Goal: Task Accomplishment & Management: Complete application form

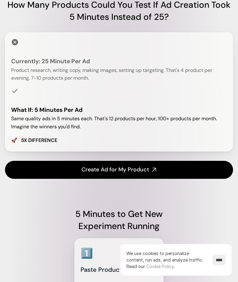
scroll to position [486, 0]
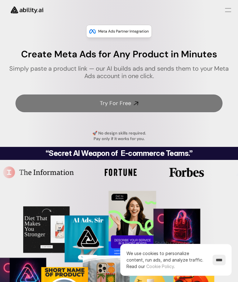
click at [41, 103] on link "Try For Free" at bounding box center [118, 103] width 207 height 18
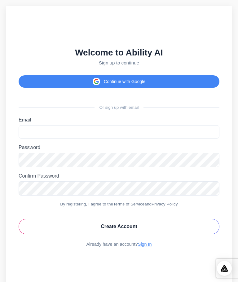
click at [35, 123] on label "Email" at bounding box center [119, 120] width 201 height 6
click at [35, 131] on input "Email" at bounding box center [119, 131] width 201 height 13
click at [185, 88] on button "Continue with Google" at bounding box center [119, 81] width 201 height 12
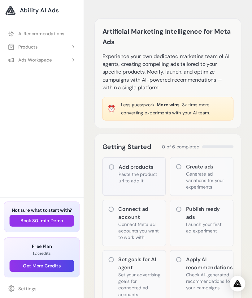
scroll to position [2, 0]
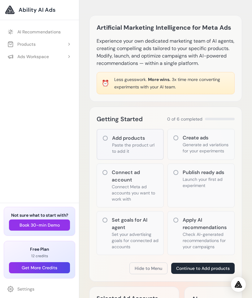
click at [104, 138] on icon at bounding box center [105, 138] width 6 height 6
